Goal: Transaction & Acquisition: Purchase product/service

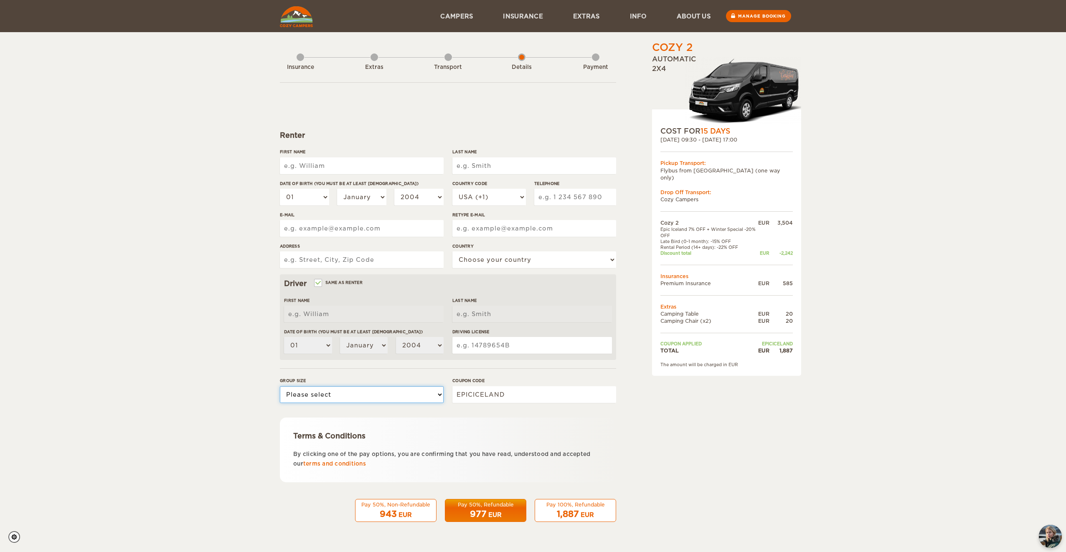
click at [326, 393] on select "Please select 1 2" at bounding box center [362, 394] width 164 height 17
select select "2"
click at [280, 386] on select "Please select 1 2" at bounding box center [362, 394] width 164 height 17
click at [352, 162] on input "First Name" at bounding box center [362, 165] width 164 height 17
type input "[PERSON_NAME]"
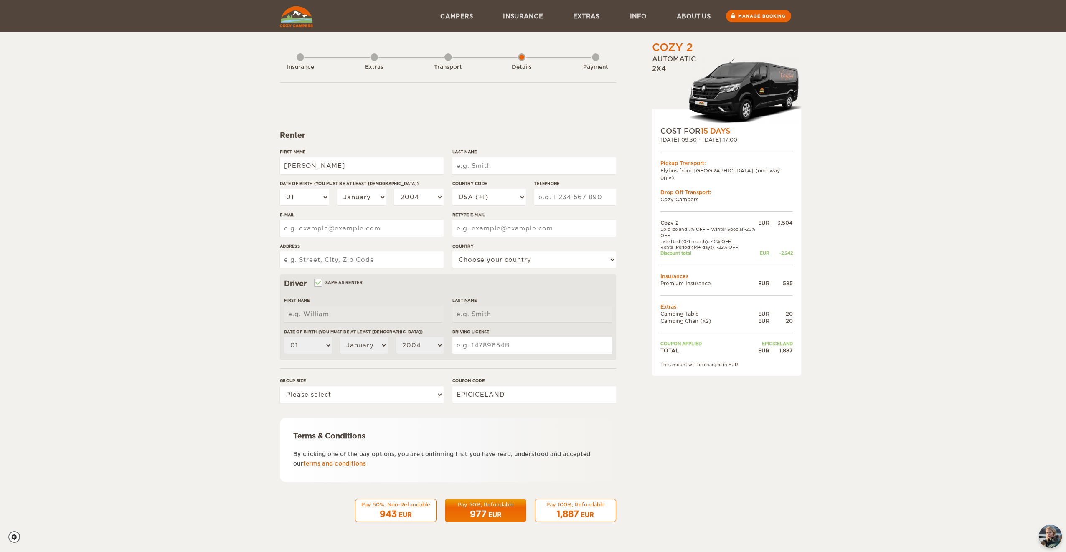
type input "[PERSON_NAME]"
click at [484, 169] on input "Last Name" at bounding box center [534, 165] width 164 height 17
type input "Huang"
click at [309, 193] on select "01 02 03 04 05 06 07 08 09 10 11 12 13 14 15 16 17 18 19 20 21 22 23 24 25 26 2…" at bounding box center [304, 197] width 49 height 17
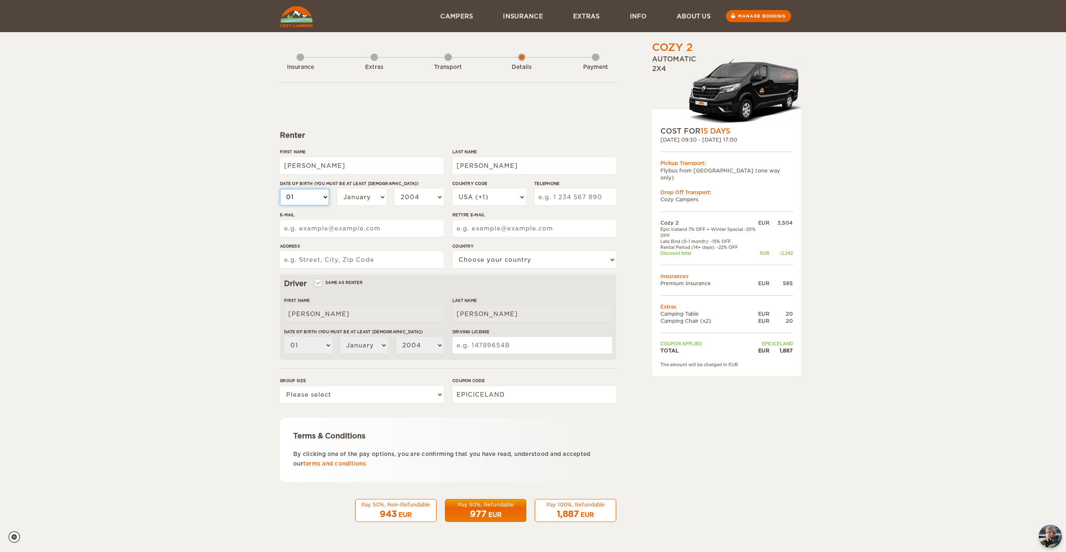
select select "10"
click at [280, 189] on select "01 02 03 04 05 06 07 08 09 10 11 12 13 14 15 16 17 18 19 20 21 22 23 24 25 26 2…" at bounding box center [304, 197] width 49 height 17
select select "10"
click at [364, 197] on select "January February March April May June July August September October November De…" at bounding box center [361, 197] width 49 height 17
select select "10"
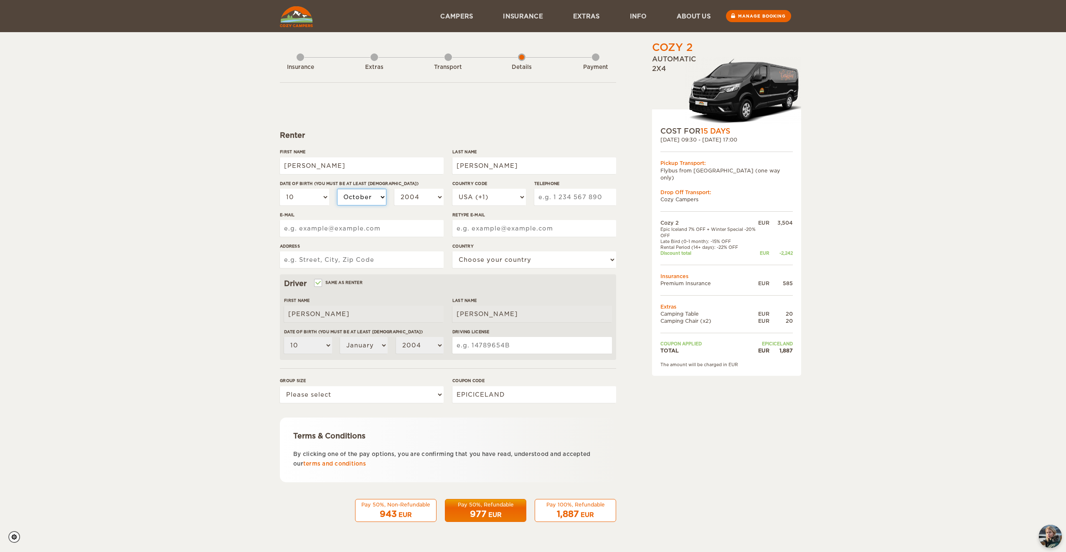
click at [337, 189] on select "January February March April May June July August September October November De…" at bounding box center [361, 197] width 49 height 17
select select "10"
click at [417, 198] on select "2004 2003 2002 2001 2000 1999 1998 1997 1996 1995 1994 1993 1992 1991 1990 1989…" at bounding box center [418, 197] width 49 height 17
select select "1987"
click at [394, 189] on select "2004 2003 2002 2001 2000 1999 1998 1997 1996 1995 1994 1993 1992 1991 1990 1989…" at bounding box center [418, 197] width 49 height 17
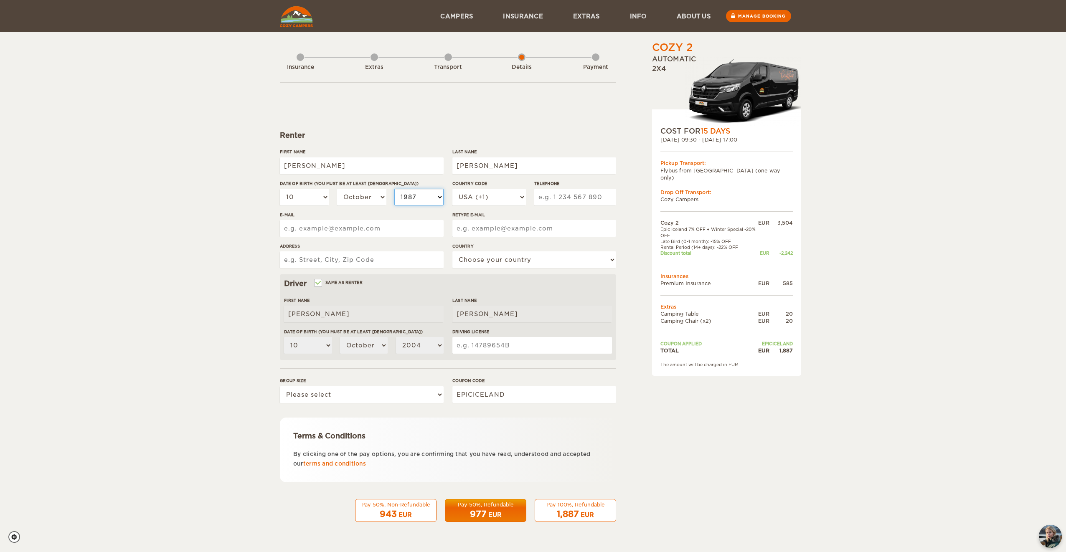
select select "1987"
click at [508, 197] on select "USA (+1) UK (+44) Germany (+49) Algeria (+213) Andorra (+376) Angola (+244) Ang…" at bounding box center [489, 197] width 74 height 17
select select "63"
click at [452, 189] on select "USA (+1) UK (+44) Germany (+49) Algeria (+213) Andorra (+376) Angola (+244) Ang…" at bounding box center [489, 197] width 74 height 17
click at [593, 195] on input "Telephone" at bounding box center [575, 197] width 82 height 17
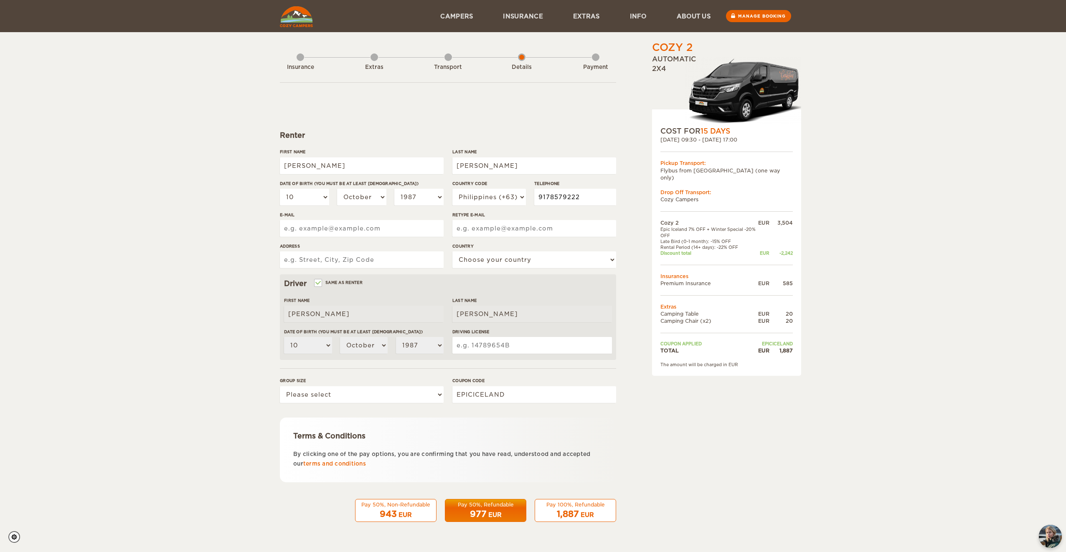
type input "9178579222"
click at [634, 172] on div "Cozy 2 Expand Collapse Total 1,887 EUR Automatic 2x4 COST FOR 15 Days 05. Oct 2…" at bounding box center [706, 288] width 162 height 494
drag, startPoint x: 320, startPoint y: 165, endPoint x: 271, endPoint y: 165, distance: 48.5
click at [271, 165] on div "Cozy 2 Expand Collapse Total 1,887 EUR Automatic 2x4 COST FOR 15 Days 05. Oct 2…" at bounding box center [533, 271] width 1066 height 543
type input "JAMES JR"
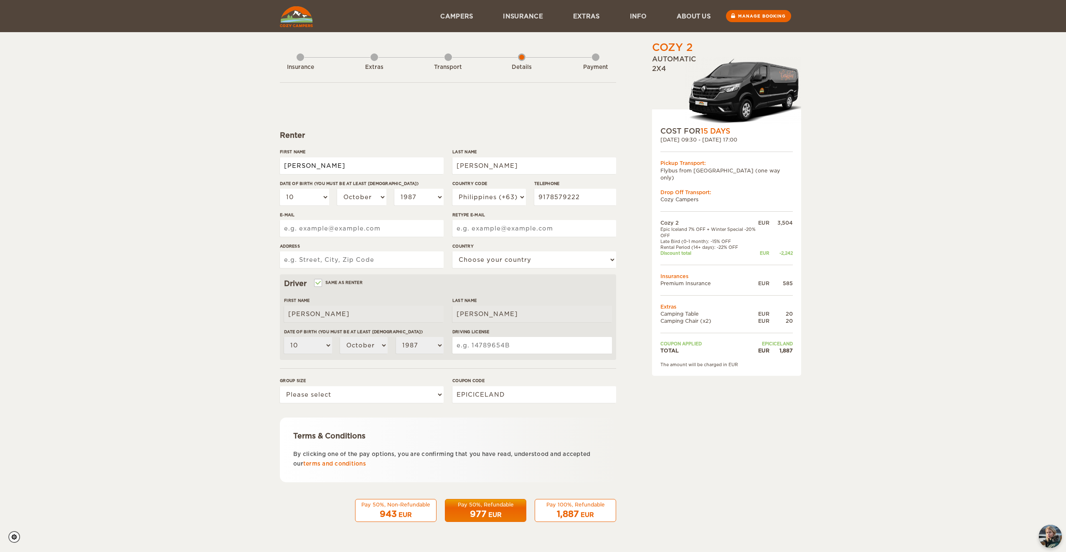
type input "jamestsang25@hotmail.com"
type input "15 Maharlika highway, brgy. victory norte, santiago city, isabela"
select select "164"
type input "B12-07-000817"
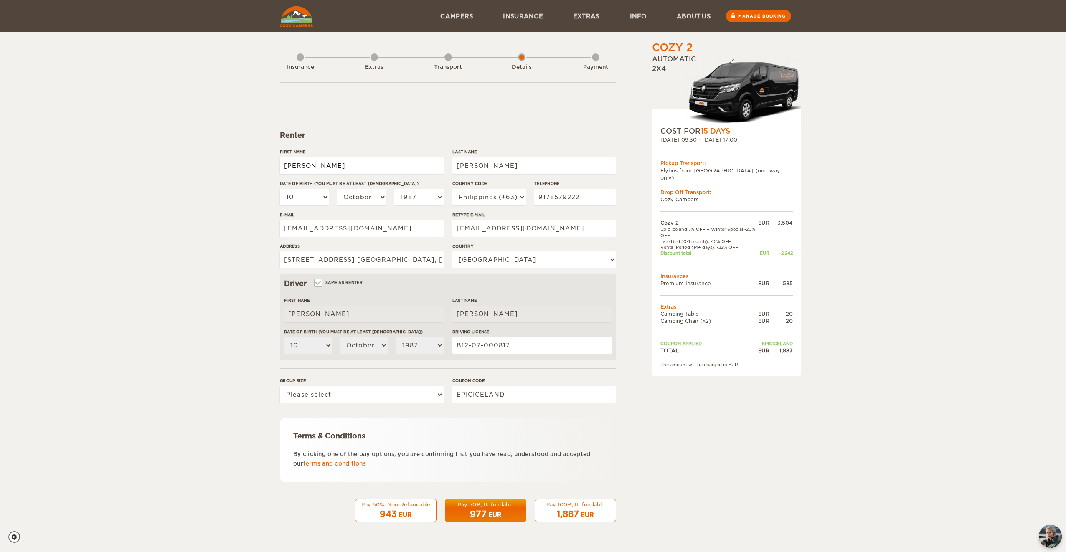
type input "JAMES JR"
click at [315, 198] on select "01 02 03 04 05 06 07 08 09 10 11 12 13 14 15 16 17 18 19 20 21 22 23 24 25 26 2…" at bounding box center [304, 197] width 49 height 17
select select "05"
click at [280, 189] on select "01 02 03 04 05 06 07 08 09 10 11 12 13 14 15 16 17 18 19 20 21 22 23 24 25 26 2…" at bounding box center [304, 197] width 49 height 17
select select "05"
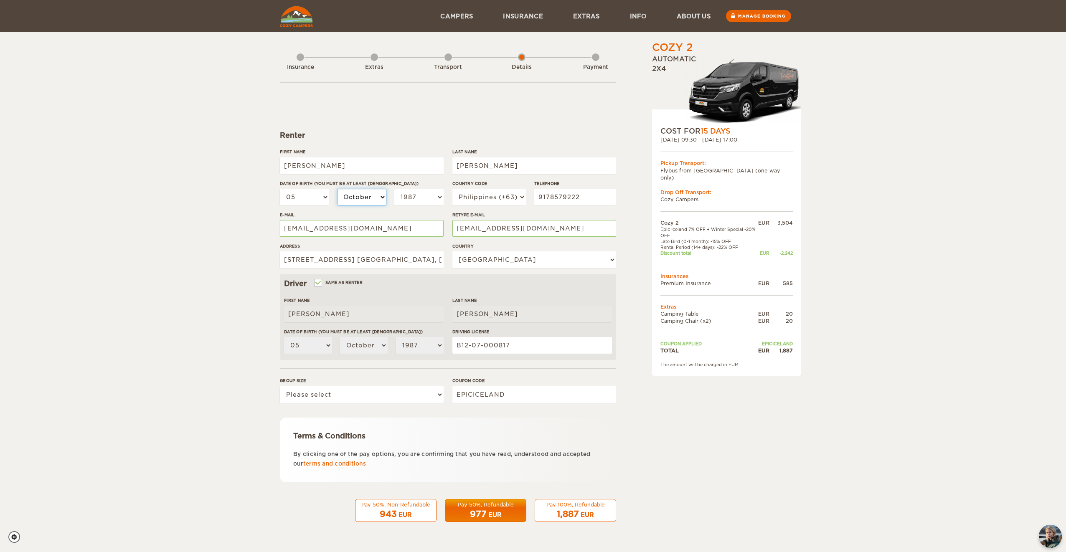
click at [359, 201] on select "January February March April May June July August September October November De…" at bounding box center [361, 197] width 49 height 17
select select "05"
click at [337, 189] on select "January February March April May June July August September October November De…" at bounding box center [361, 197] width 49 height 17
select select "05"
click at [416, 202] on select "2004 2003 2002 2001 2000 1999 1998 1997 1996 1995 1994 1993 1992 1991 1990 1989…" at bounding box center [418, 197] width 49 height 17
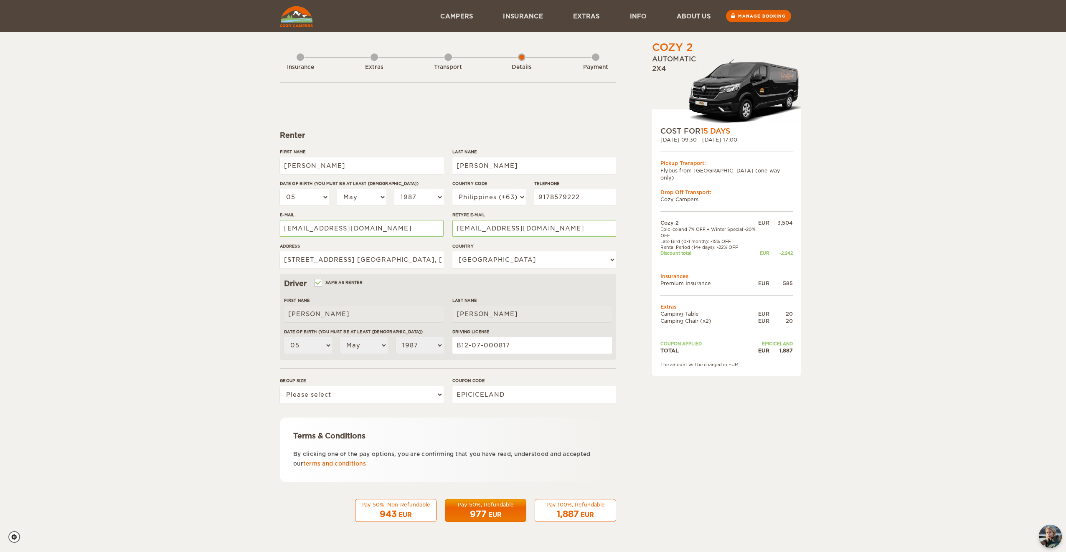
click at [437, 174] on div "First Name JAMES JR" at bounding box center [362, 164] width 164 height 31
drag, startPoint x: 491, startPoint y: 165, endPoint x: 423, endPoint y: 163, distance: 68.5
click at [423, 163] on div "First Name JAMES JR Last Name Huang Date of birth (You must be at least 20 year…" at bounding box center [448, 212] width 336 height 126
type input "Tsang"
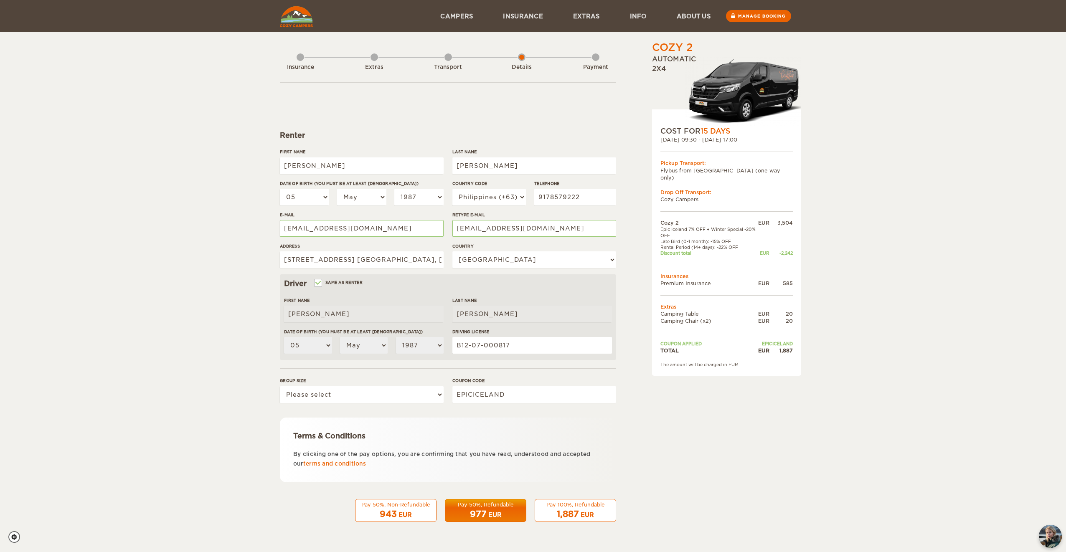
drag, startPoint x: 334, startPoint y: 141, endPoint x: 334, endPoint y: 148, distance: 7.5
click at [333, 141] on form "Renter First Name JAMES JR Last Name Tsang Date of birth (You must be at least …" at bounding box center [448, 302] width 336 height 440
click at [325, 166] on input "JAMES JR" at bounding box center [362, 165] width 164 height 17
type input "James Jr"
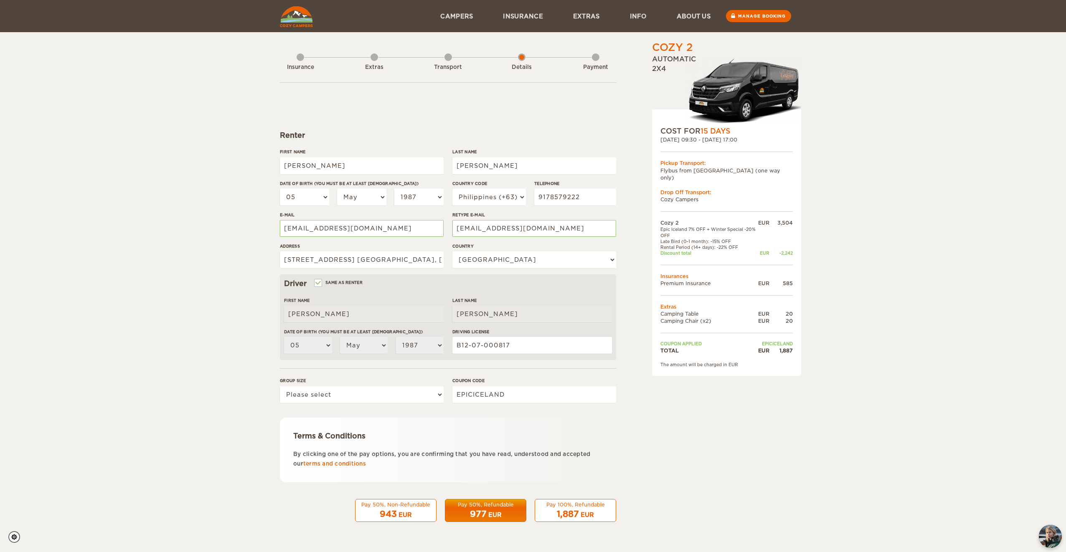
click at [400, 120] on form "Renter First Name James Jr Last Name Tsang Date of birth (You must be at least …" at bounding box center [448, 302] width 336 height 440
drag, startPoint x: 598, startPoint y: 199, endPoint x: 499, endPoint y: 198, distance: 99.0
click at [499, 198] on div "Country Code USA (+1) UK (+44) Germany (+49) Algeria (+213) Andorra (+376) Ango…" at bounding box center [534, 195] width 164 height 31
type input "9153460008"
click at [517, 274] on div "Country Choose your country United States United Kingdom Germany Afghanistan Al…" at bounding box center [534, 258] width 164 height 31
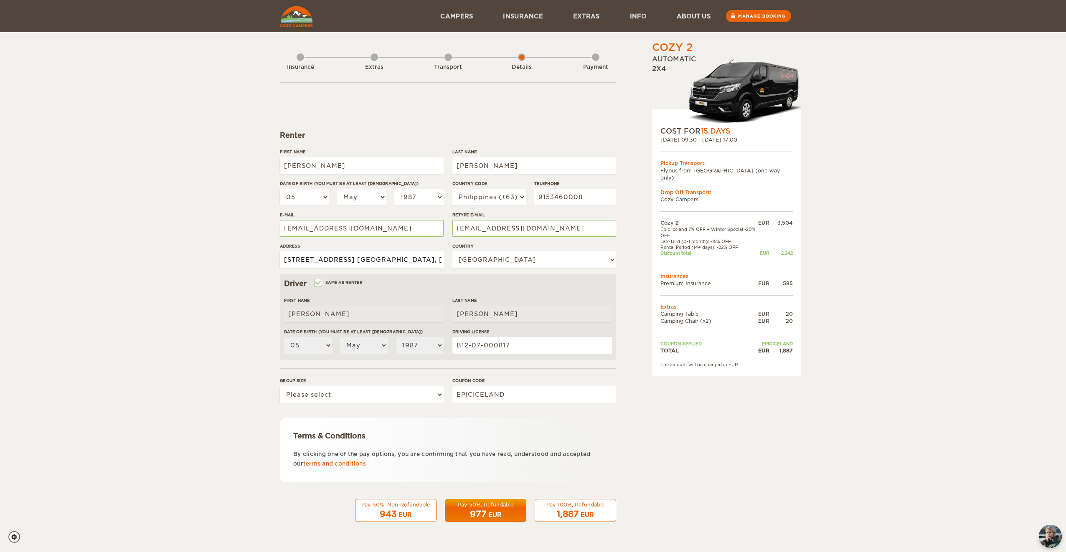
click at [441, 262] on input "15 Maharlika highway, brgy. victory norte, santiago city, isabela" at bounding box center [362, 259] width 164 height 17
click at [486, 281] on div "Driver Same as renter" at bounding box center [448, 284] width 328 height 10
click at [312, 195] on select "01 02 03 04 05 06 07 08 09 10 11 12 13 14 15 16 17 18 19 20 21 22 23 24 25 26 2…" at bounding box center [304, 197] width 49 height 17
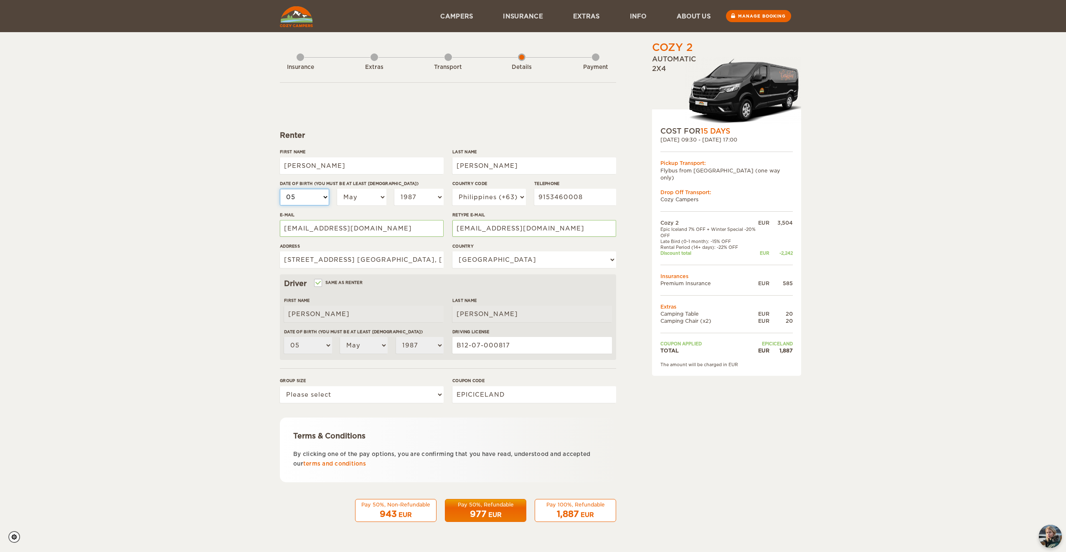
select select "25"
click at [280, 189] on select "01 02 03 04 05 06 07 08 09 10 11 12 13 14 15 16 17 18 19 20 21 22 23 24 25 26 2…" at bounding box center [304, 197] width 49 height 17
select select "25"
click at [259, 313] on div "Cozy 2 Expand Collapse Total 1,887 EUR Automatic 2x4 COST FOR 15 Days 05. Oct 2…" at bounding box center [533, 271] width 1066 height 543
click at [398, 394] on select "Please select 1 2" at bounding box center [362, 394] width 164 height 17
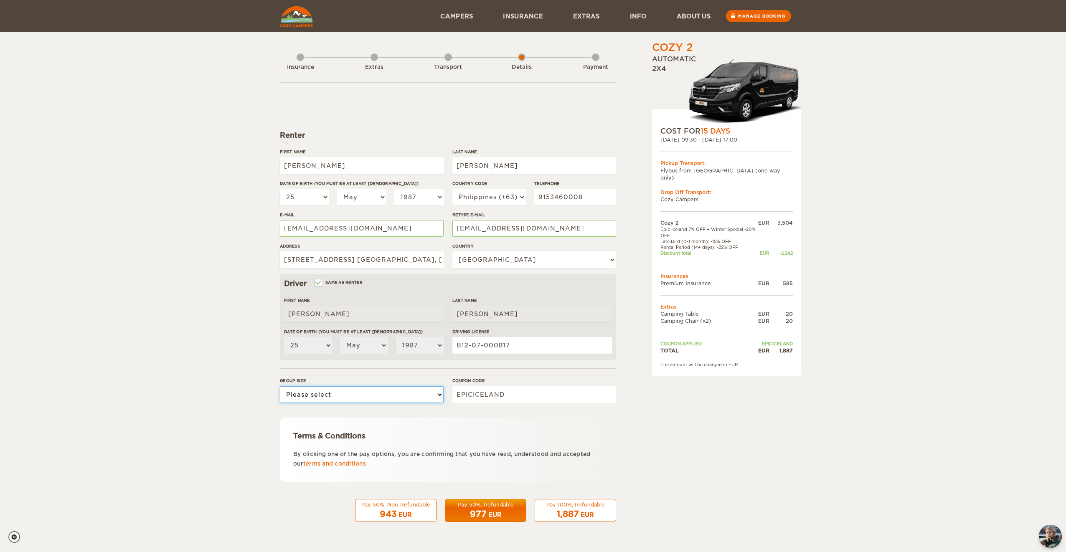
select select "2"
click at [280, 386] on select "Please select 1 2" at bounding box center [362, 394] width 164 height 17
click at [637, 432] on div "Cozy 2 Expand Collapse Total 1,887 EUR Automatic 2x4 COST FOR 15 Days 05. Oct 2…" at bounding box center [706, 288] width 162 height 494
click at [719, 442] on div "Cozy 2 Expand Collapse Total 1,887 EUR Automatic 2x4 COST FOR 15 Days 05. Oct 2…" at bounding box center [706, 288] width 162 height 494
click at [577, 515] on span "1,887" at bounding box center [568, 514] width 22 height 10
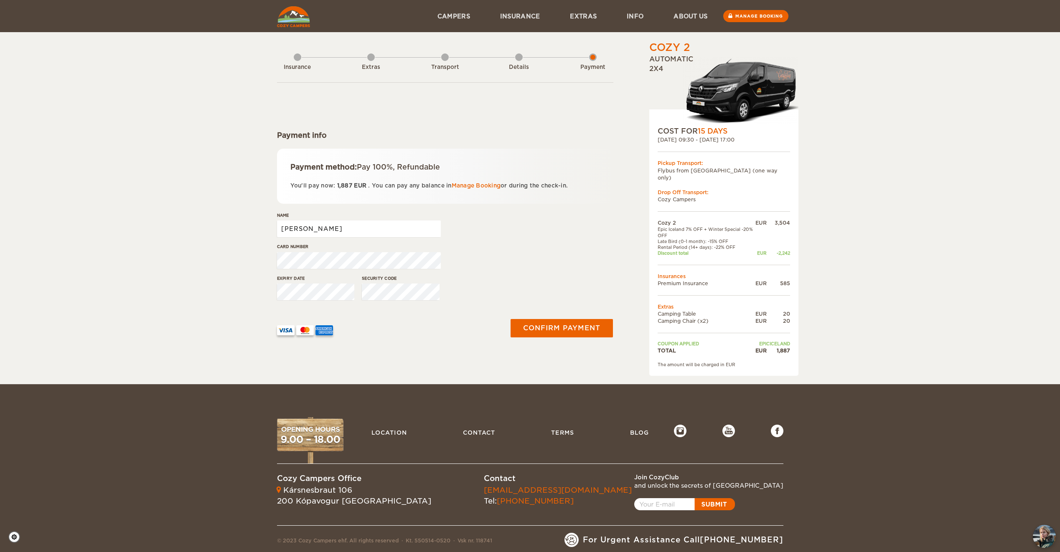
drag, startPoint x: 351, startPoint y: 231, endPoint x: 271, endPoint y: 216, distance: 81.5
click at [271, 216] on div "Cozy 2 Expand Collapse Total 1,887 EUR Automatic 2x4 COST FOR 15 Days 05. Oct 2…" at bounding box center [530, 192] width 1060 height 384
click at [322, 224] on input "Marian Yang Huang" at bounding box center [359, 229] width 164 height 17
type input "Marian Huang"
click at [552, 255] on div "Card number" at bounding box center [445, 259] width 336 height 31
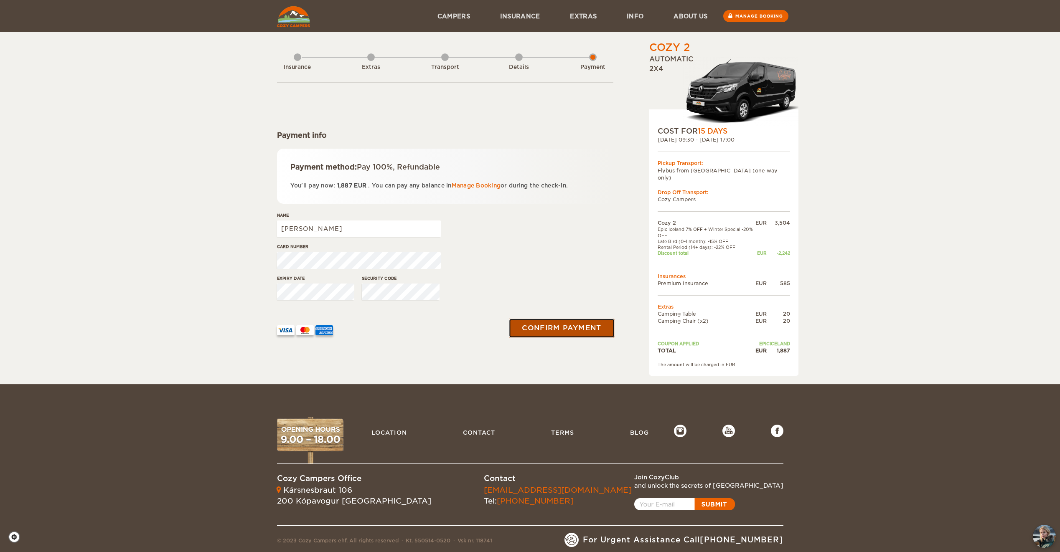
click at [545, 322] on button "Confirm payment" at bounding box center [561, 328] width 105 height 19
